Goal: Obtain resource: Download file/media

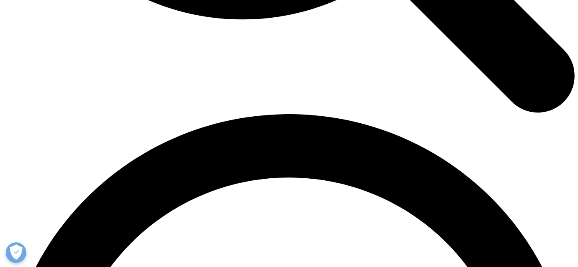
scroll to position [1036, 0]
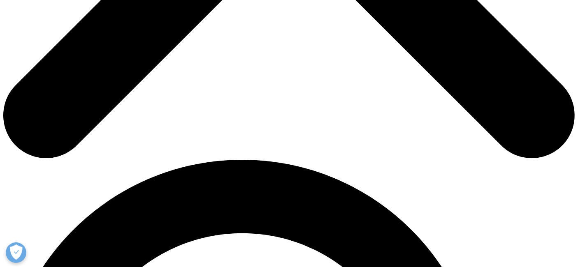
scroll to position [428, 0]
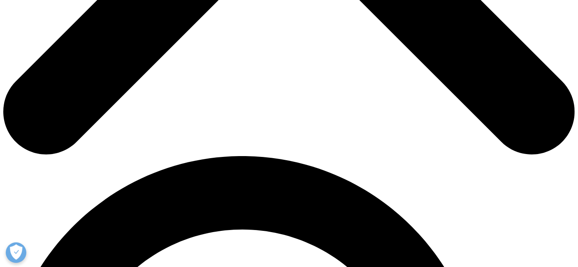
type input "Pawan"
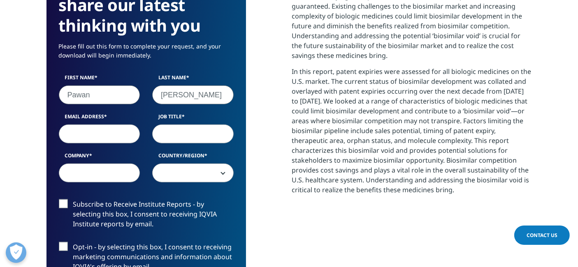
type input "[PERSON_NAME]"
type input "[EMAIL_ADDRESS][DOMAIN_NAME]"
type input "P"
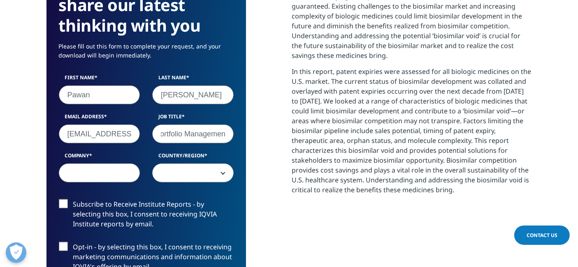
scroll to position [0, 8]
type input "Portfolio Management"
click at [93, 176] on input "Company" at bounding box center [99, 173] width 81 height 19
type input "Intas Pharma"
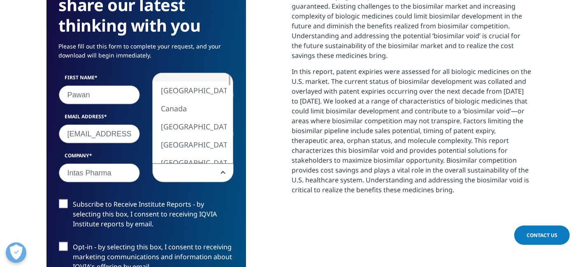
click at [203, 169] on span at bounding box center [193, 173] width 81 height 19
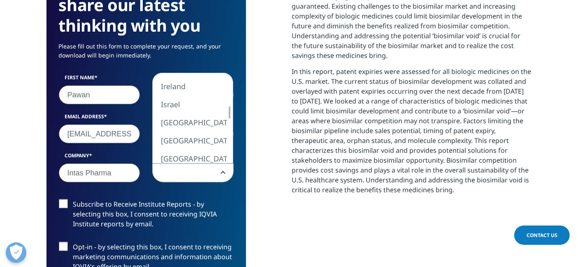
select select "India"
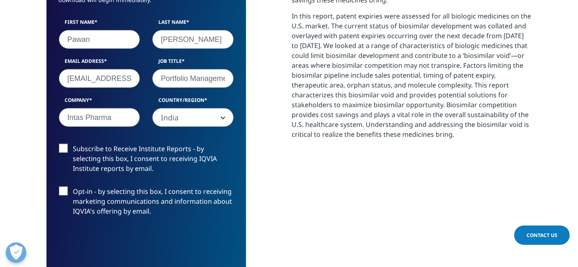
scroll to position [492, 0]
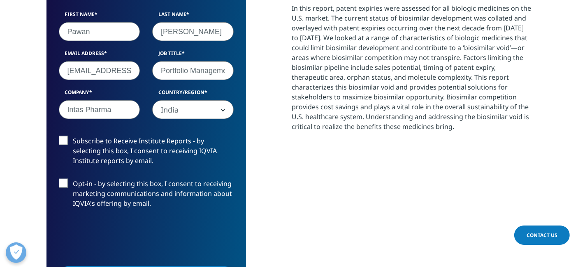
click at [62, 137] on label "Subscribe to Receive Institute Reports - by selecting this box, I consent to re…" at bounding box center [146, 153] width 175 height 34
click at [73, 136] on input "Subscribe to Receive Institute Reports - by selecting this box, I consent to re…" at bounding box center [73, 136] width 0 height 0
click at [65, 185] on label "Opt-in - by selecting this box, I consent to receiving marketing communications…" at bounding box center [146, 196] width 175 height 34
click at [73, 179] on input "Opt-in - by selecting this box, I consent to receiving marketing communications…" at bounding box center [73, 179] width 0 height 0
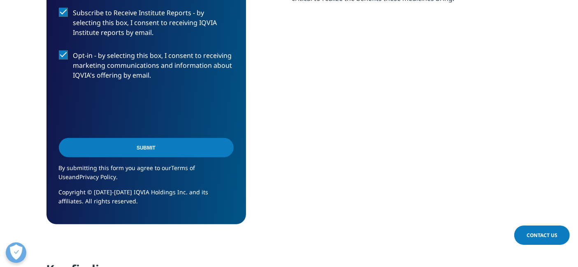
scroll to position [643, 0]
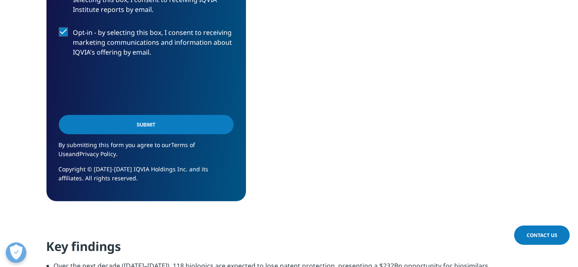
click at [142, 123] on input "Submit" at bounding box center [146, 124] width 175 height 19
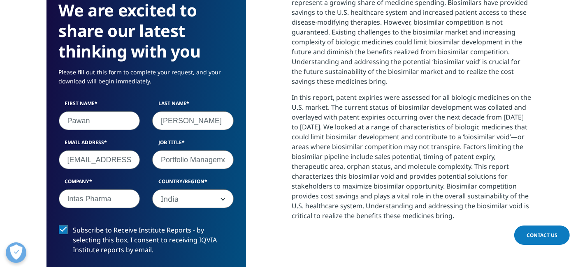
scroll to position [4, 4]
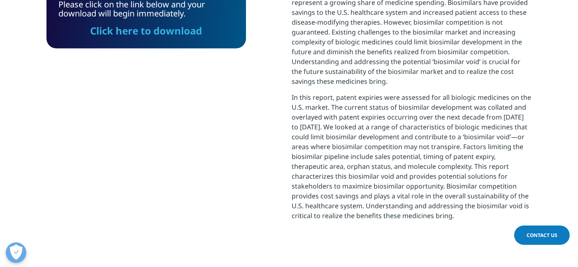
click at [178, 33] on link "Click here to download" at bounding box center [146, 31] width 112 height 14
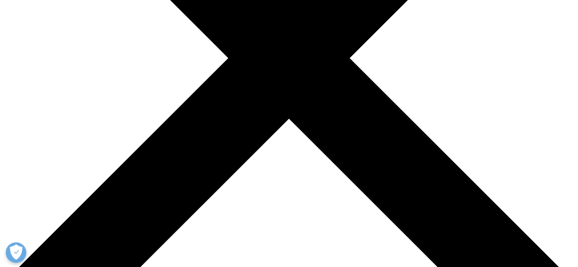
scroll to position [269, 0]
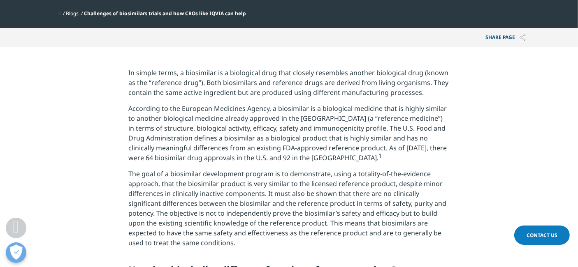
scroll to position [80, 0]
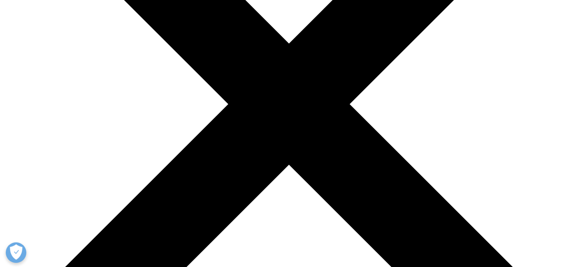
scroll to position [202, 0]
